Goal: Information Seeking & Learning: Find specific fact

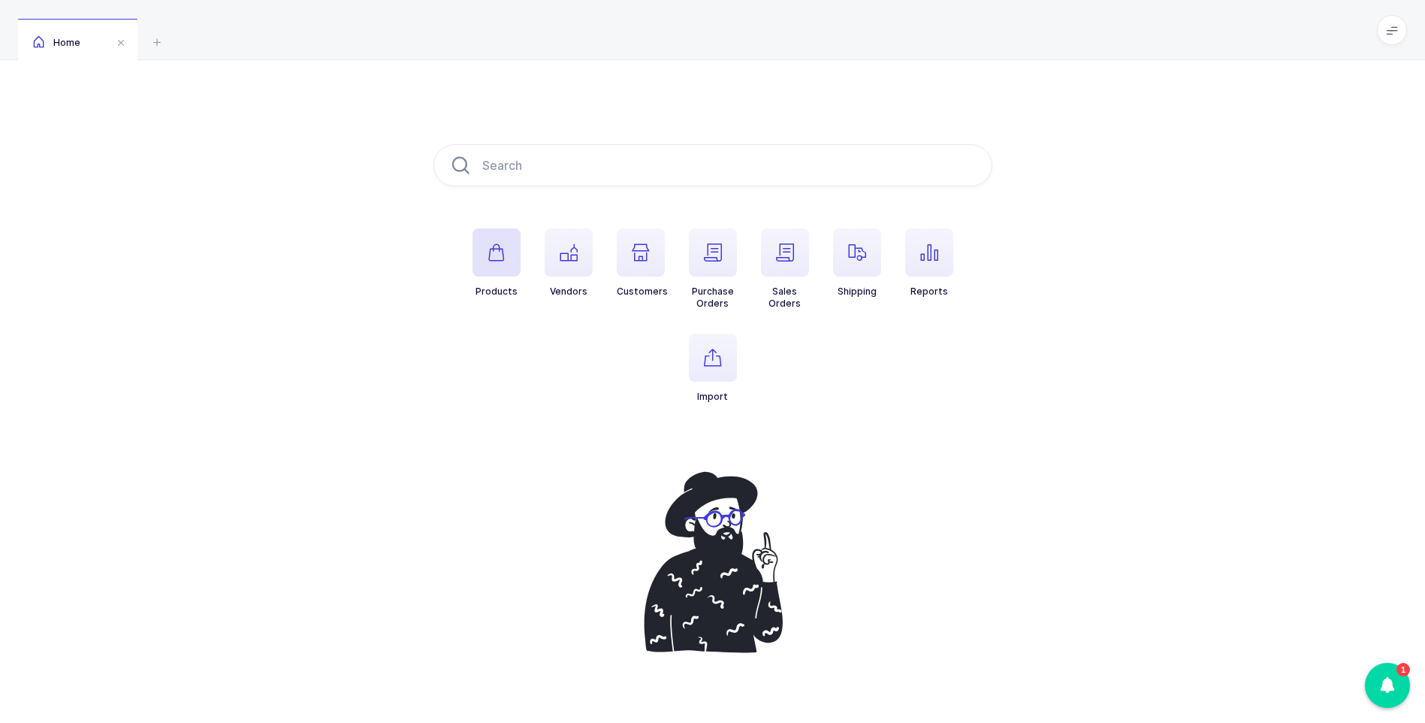
click at [506, 255] on span "button" at bounding box center [497, 252] width 48 height 48
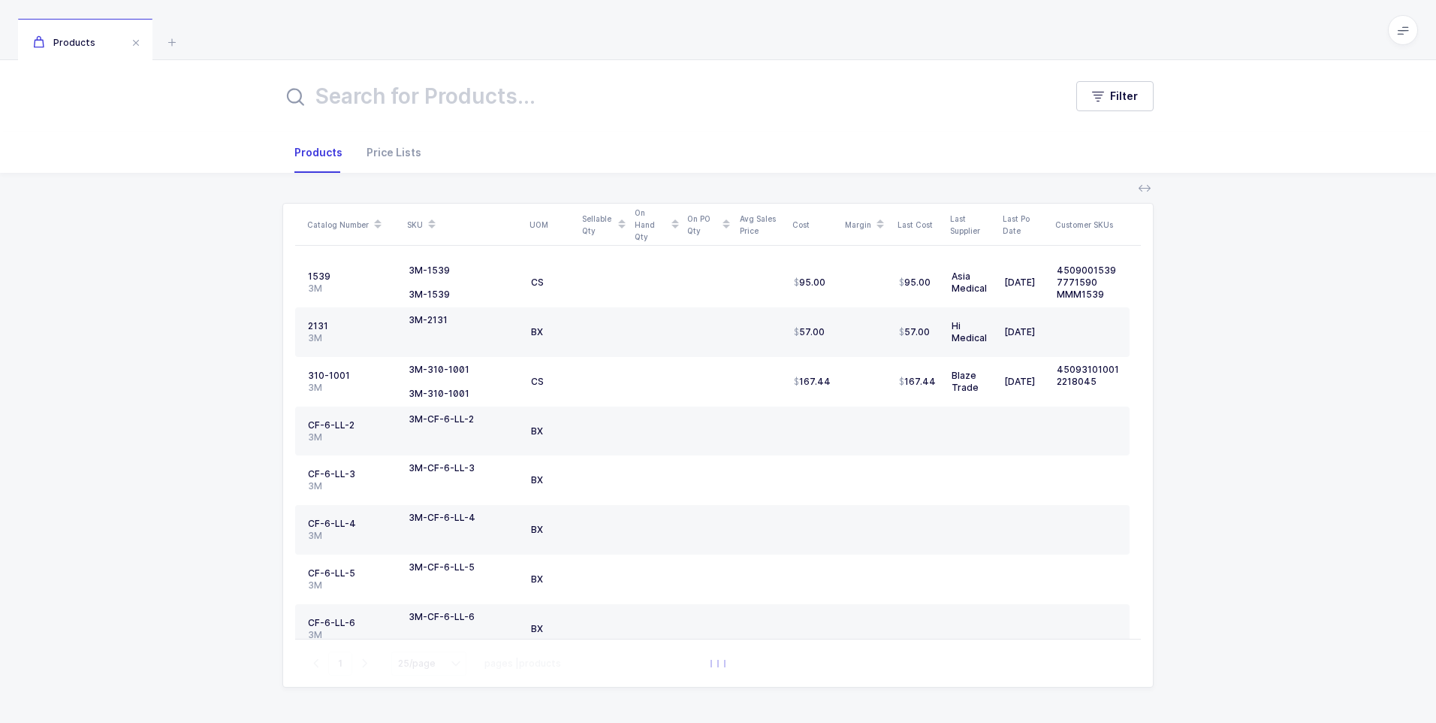
click at [402, 107] on input "text" at bounding box center [664, 96] width 764 height 36
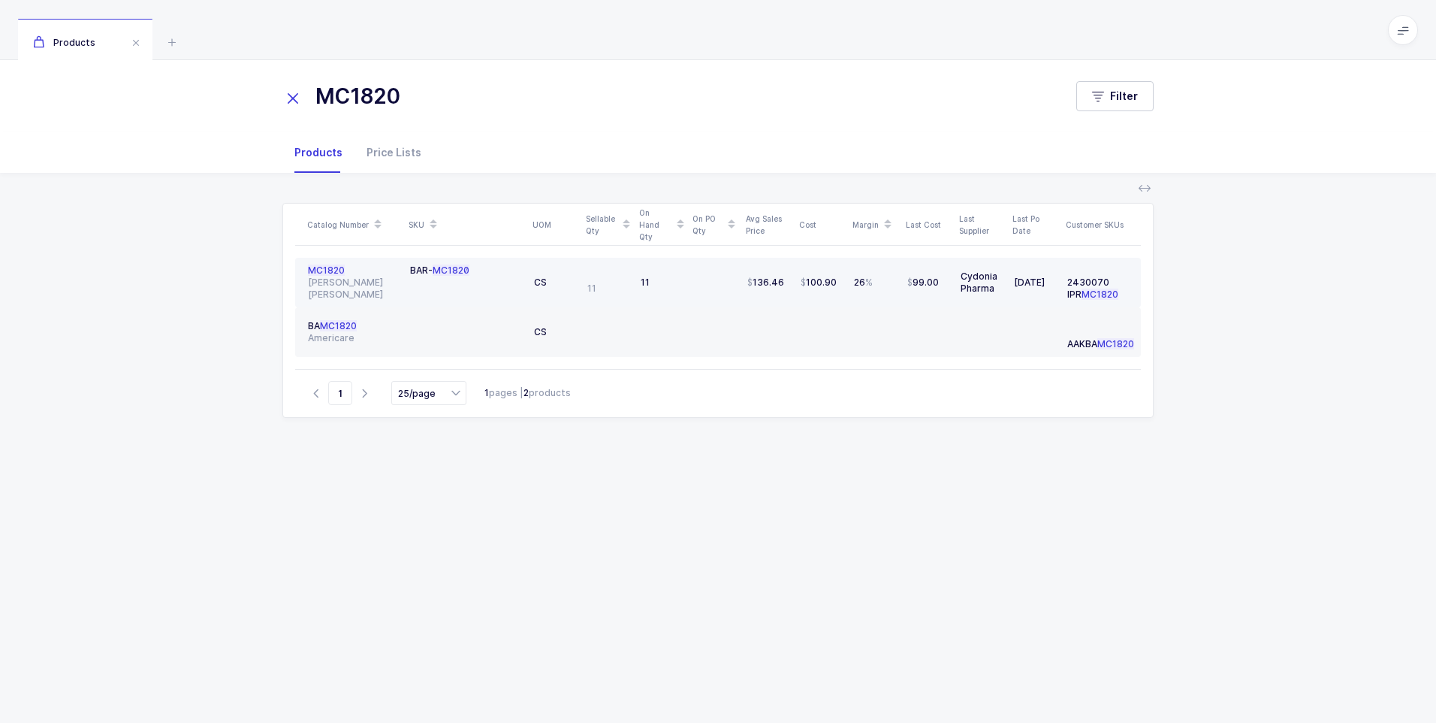
type input "MC1820"
click at [318, 276] on span "MC1820" at bounding box center [326, 269] width 37 height 11
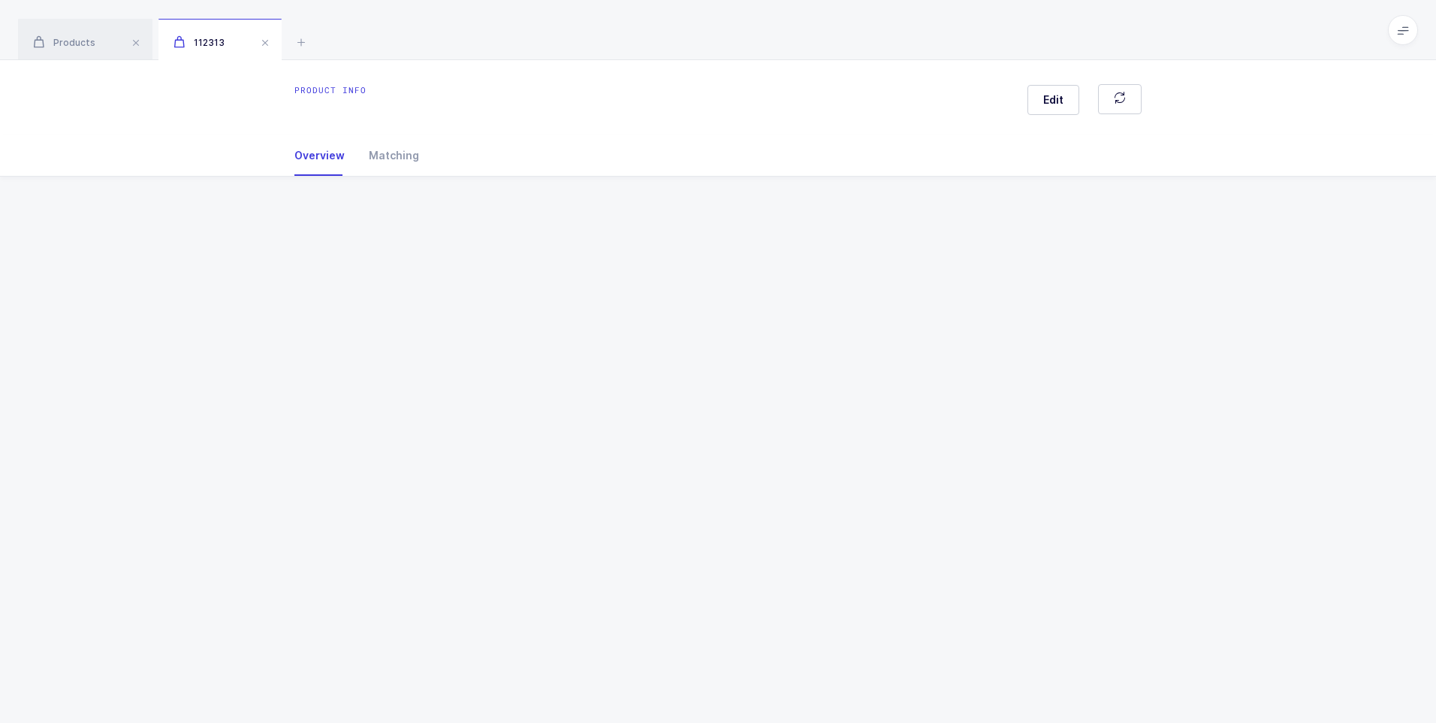
click at [318, 277] on div "Product info Edit Overview Matching Vendor Organization SKU Catalog Number UOM …" at bounding box center [718, 391] width 1436 height 663
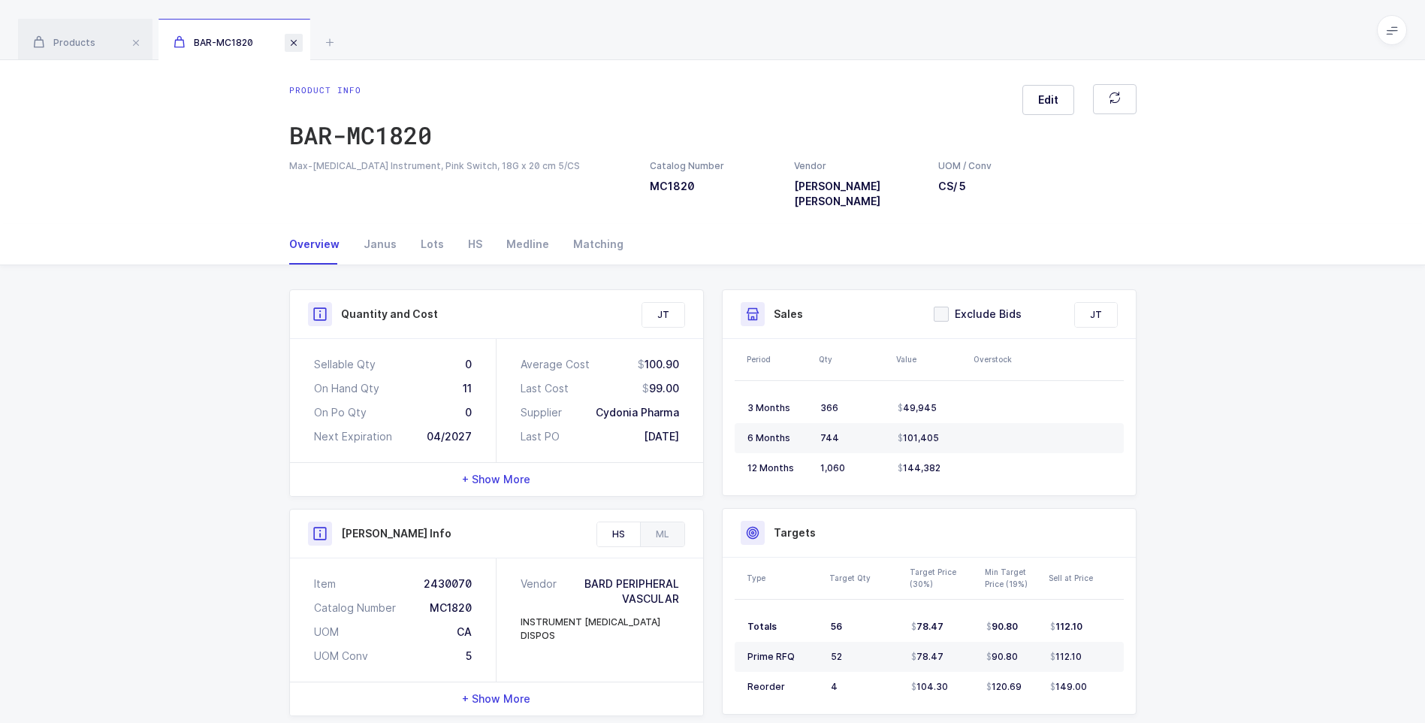
click at [295, 46] on span at bounding box center [294, 43] width 18 height 18
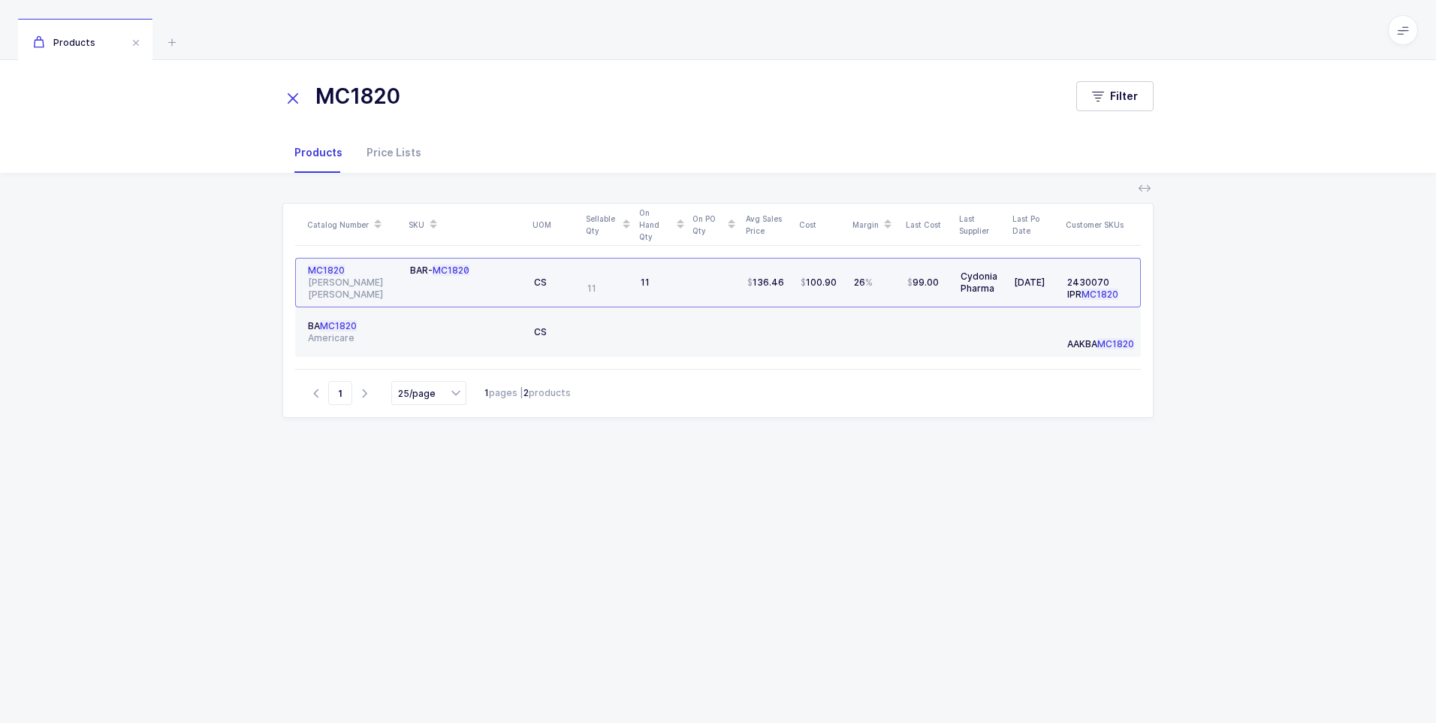
click at [286, 101] on icon at bounding box center [292, 98] width 21 height 21
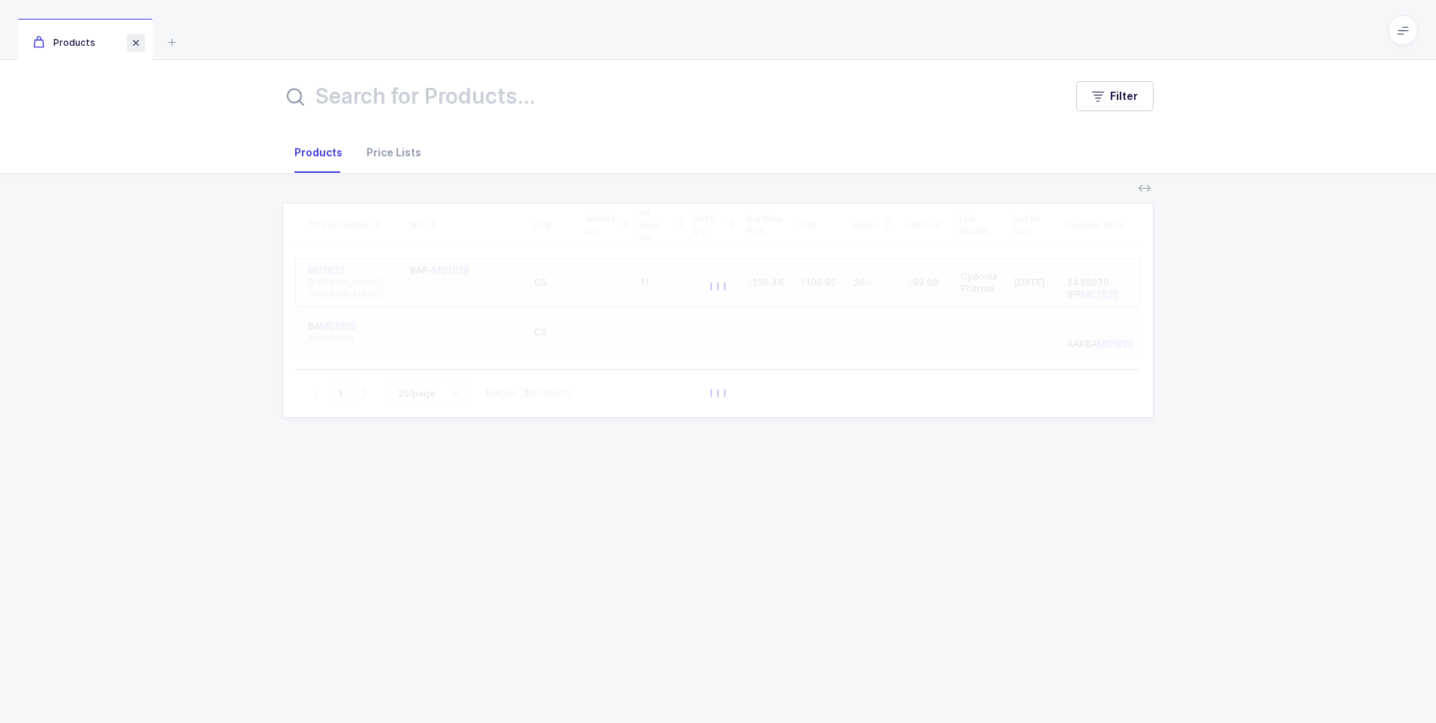
click at [132, 44] on span at bounding box center [136, 43] width 18 height 18
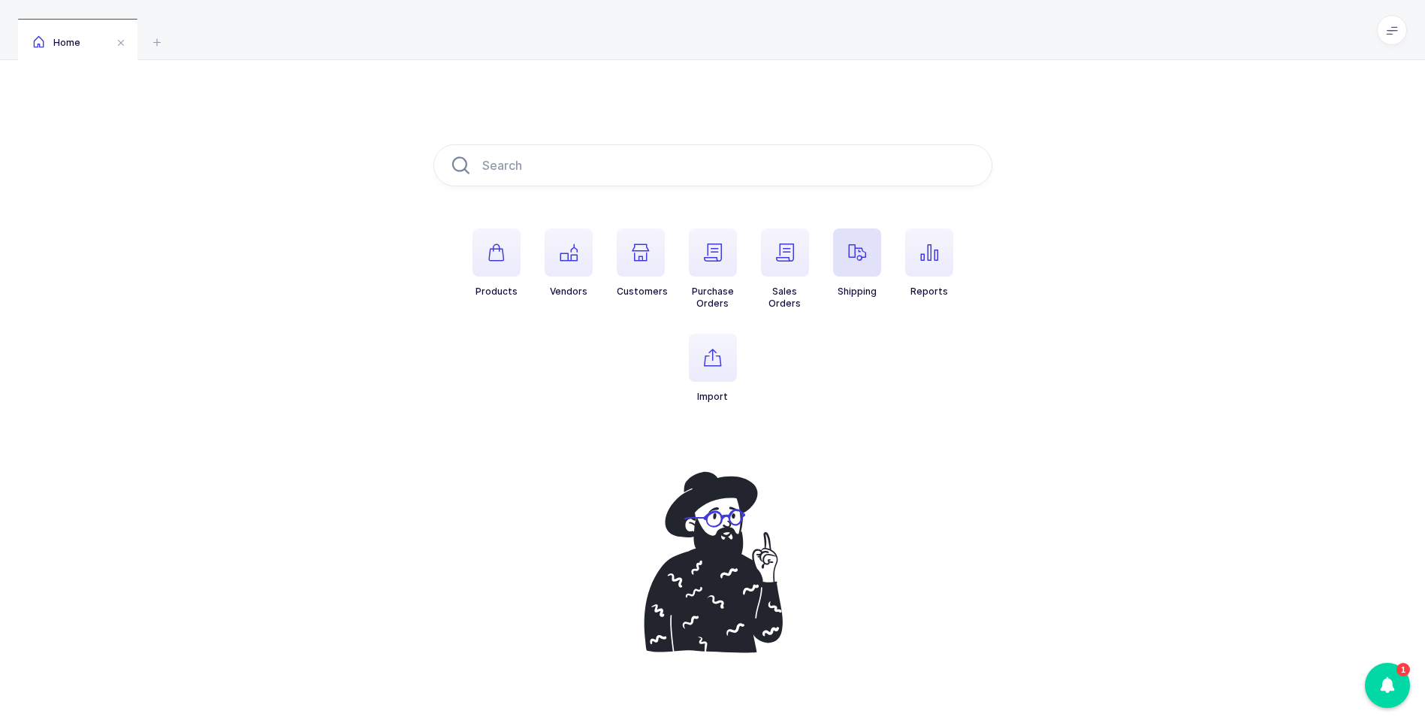
click at [859, 249] on icon "button" at bounding box center [857, 252] width 18 height 18
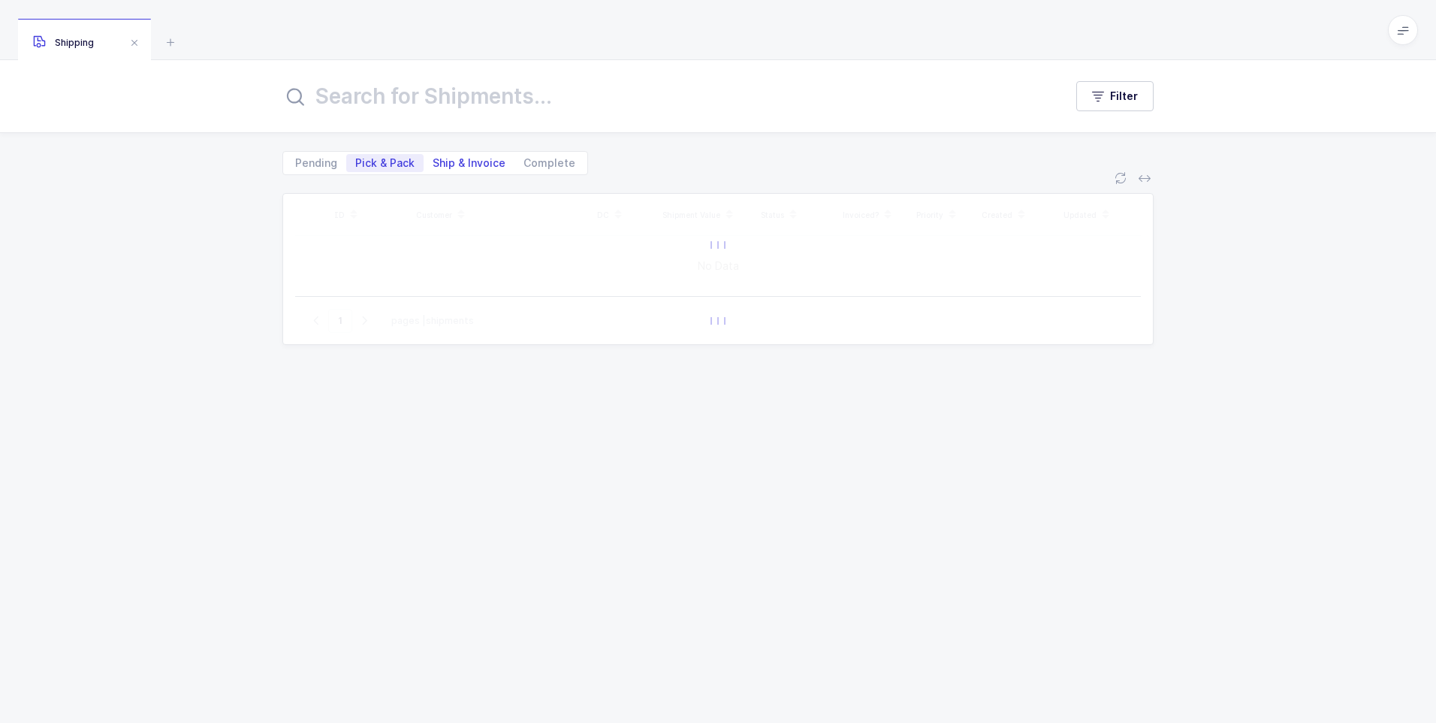
click at [476, 163] on span "Ship & Invoice" at bounding box center [469, 163] width 73 height 11
click at [433, 163] on input "Ship & Invoice" at bounding box center [429, 159] width 10 height 10
radio input "true"
radio input "false"
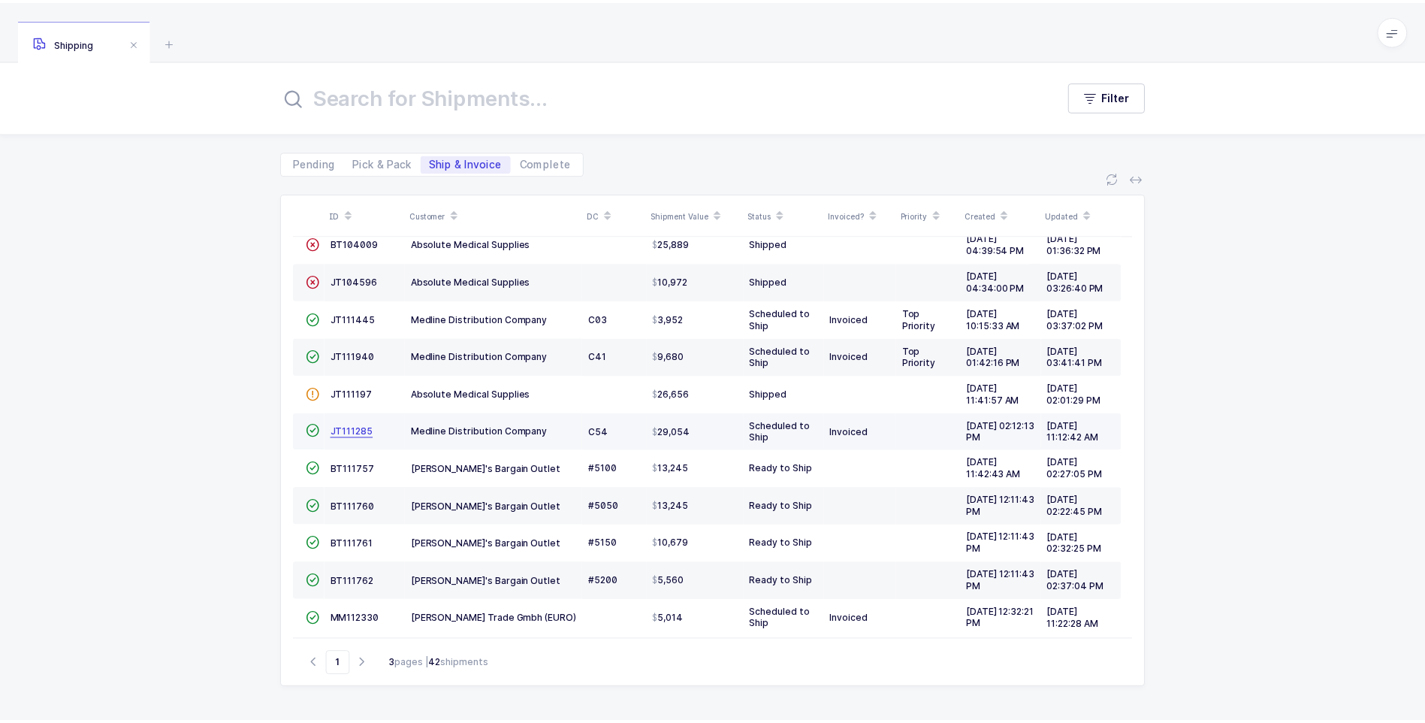
scroll to position [33, 0]
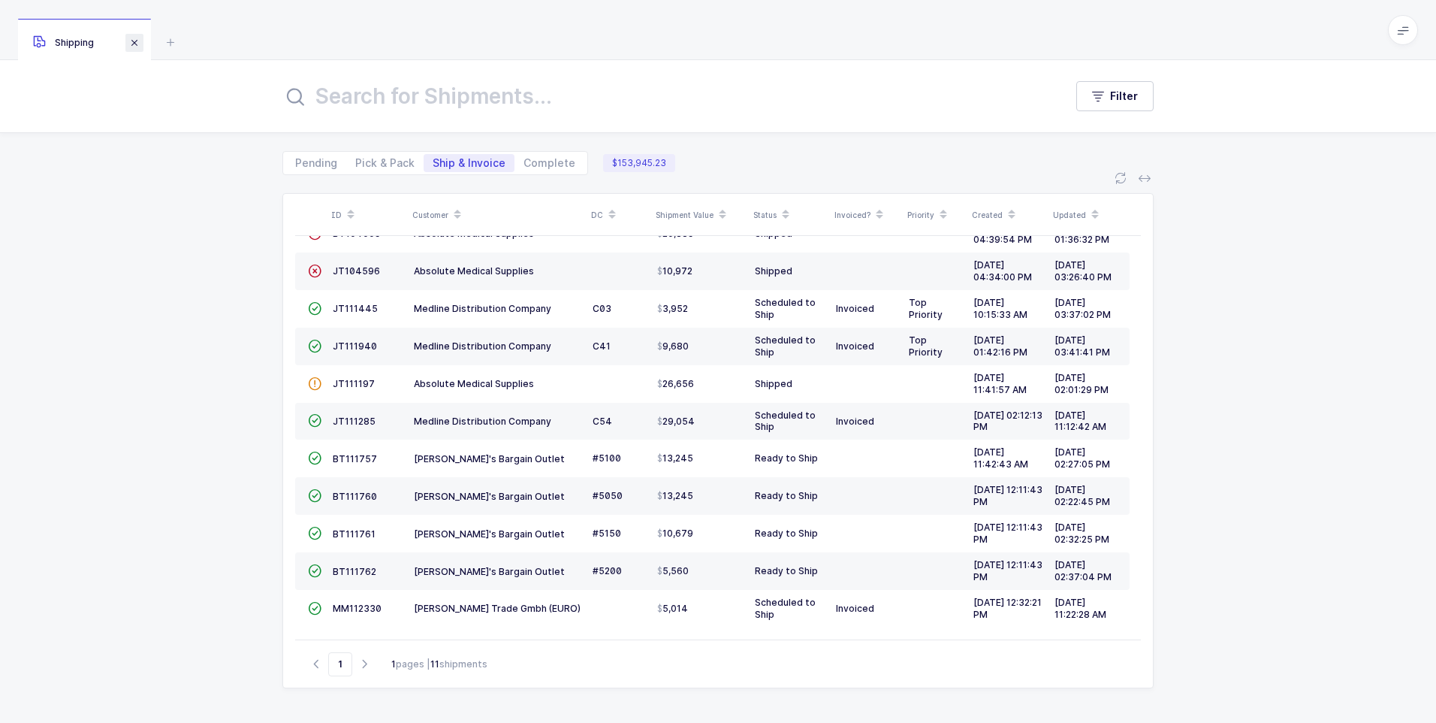
click at [134, 45] on span at bounding box center [134, 43] width 18 height 18
